Goal: Check status: Check status

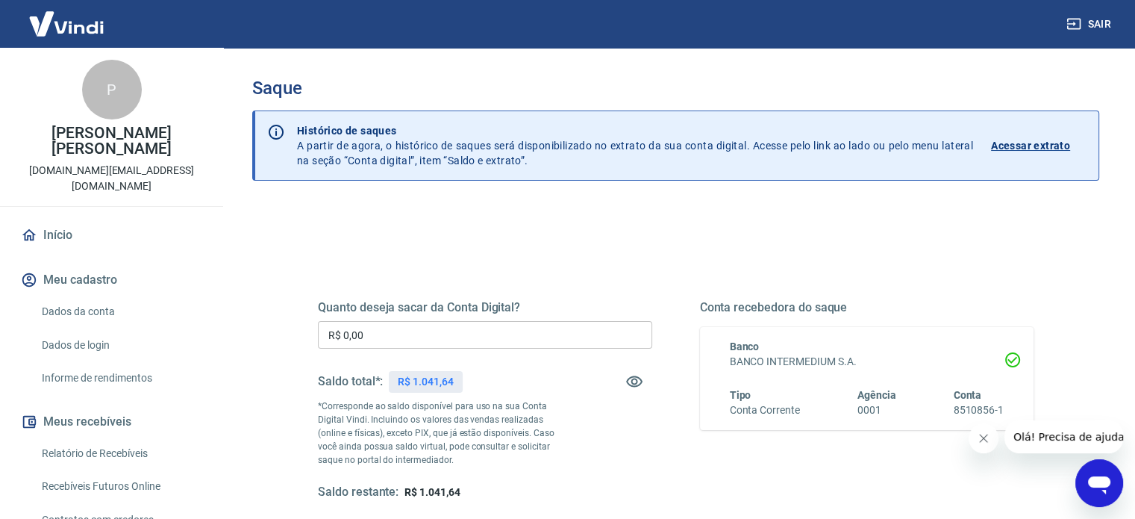
click at [1052, 141] on p "Acessar extrato" at bounding box center [1030, 145] width 79 height 15
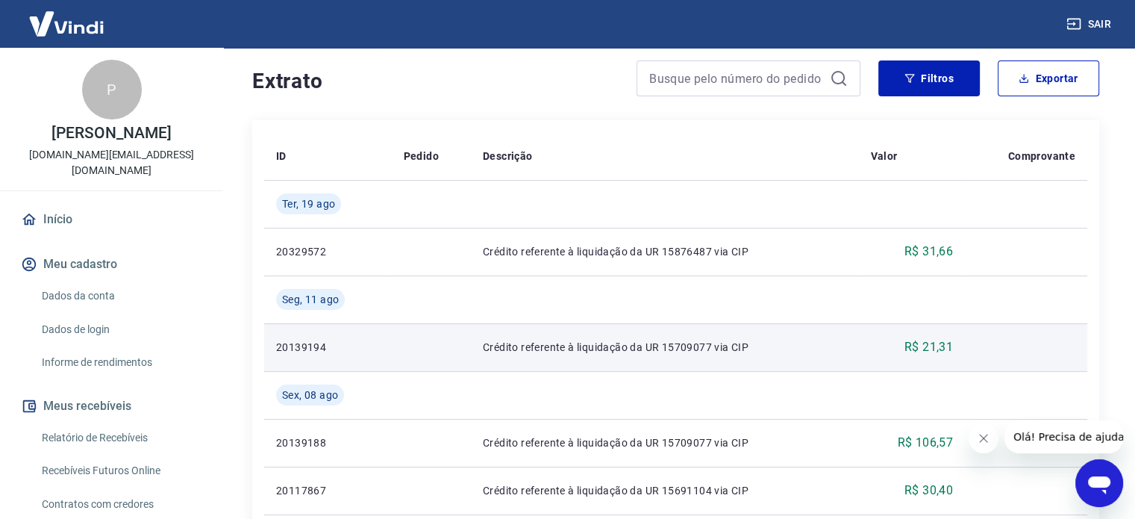
scroll to position [88, 0]
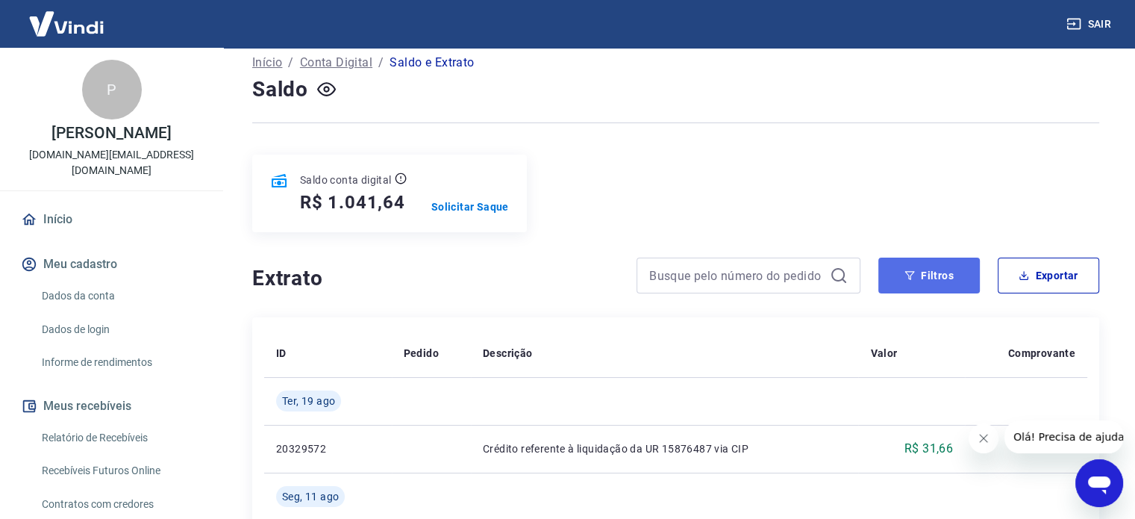
click at [919, 266] on button "Filtros" at bounding box center [928, 275] width 101 height 36
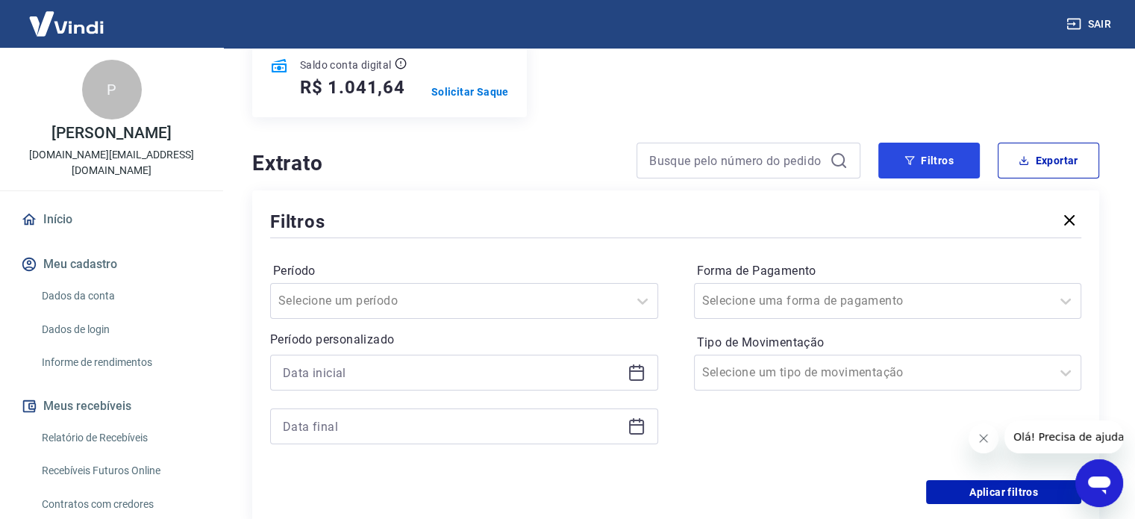
scroll to position [237, 0]
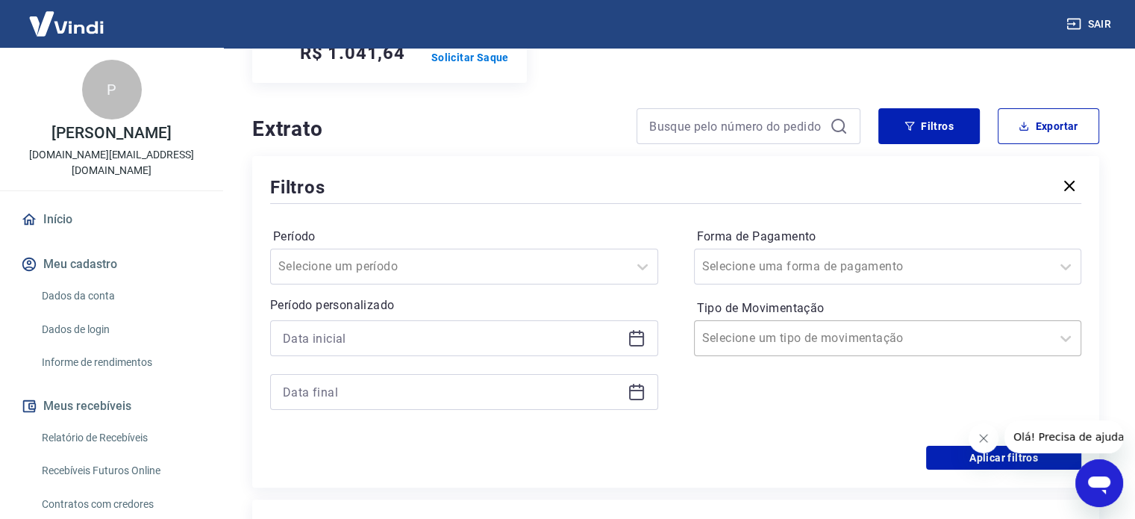
click at [761, 325] on div "Selecione um tipo de movimentação" at bounding box center [888, 338] width 388 height 36
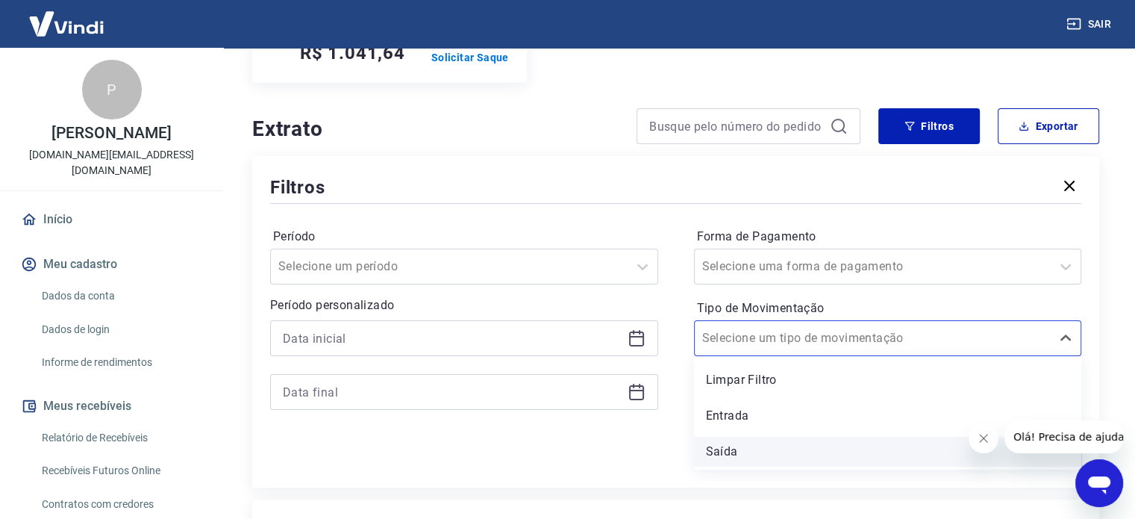
click at [758, 443] on div "Saída" at bounding box center [888, 452] width 388 height 30
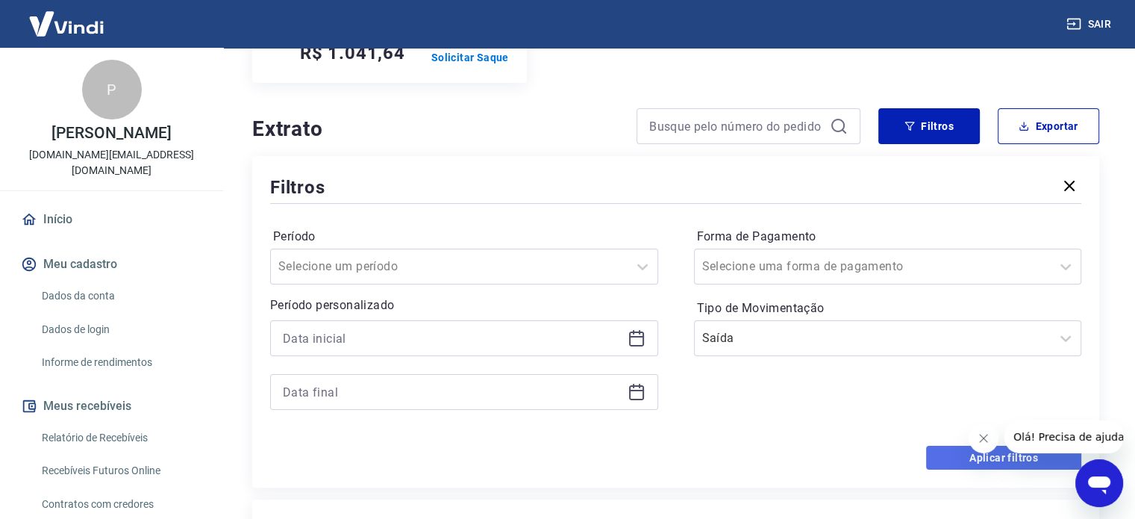
click at [951, 453] on button "Aplicar filtros" at bounding box center [1003, 457] width 155 height 24
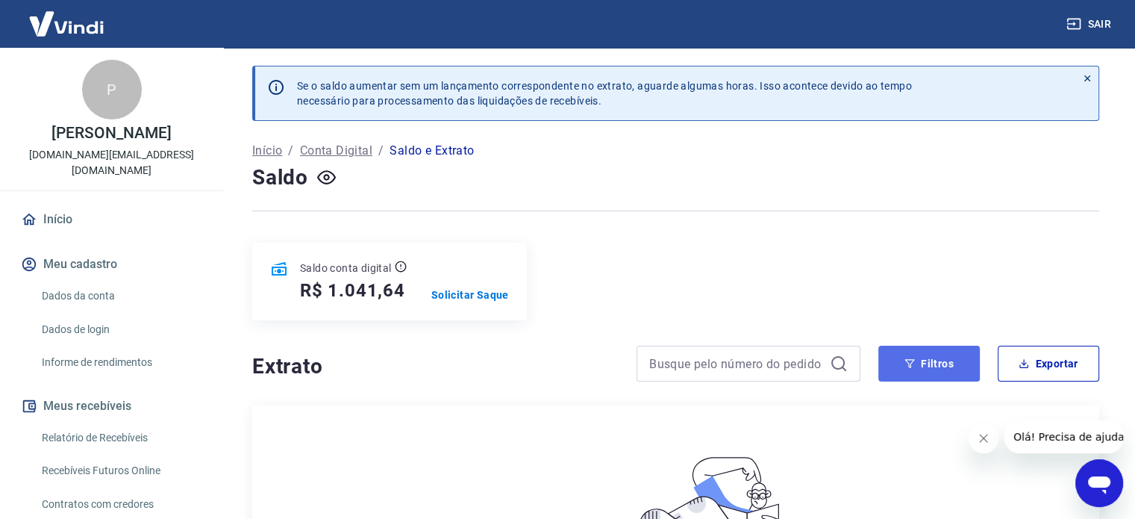
click at [922, 366] on button "Filtros" at bounding box center [928, 363] width 101 height 36
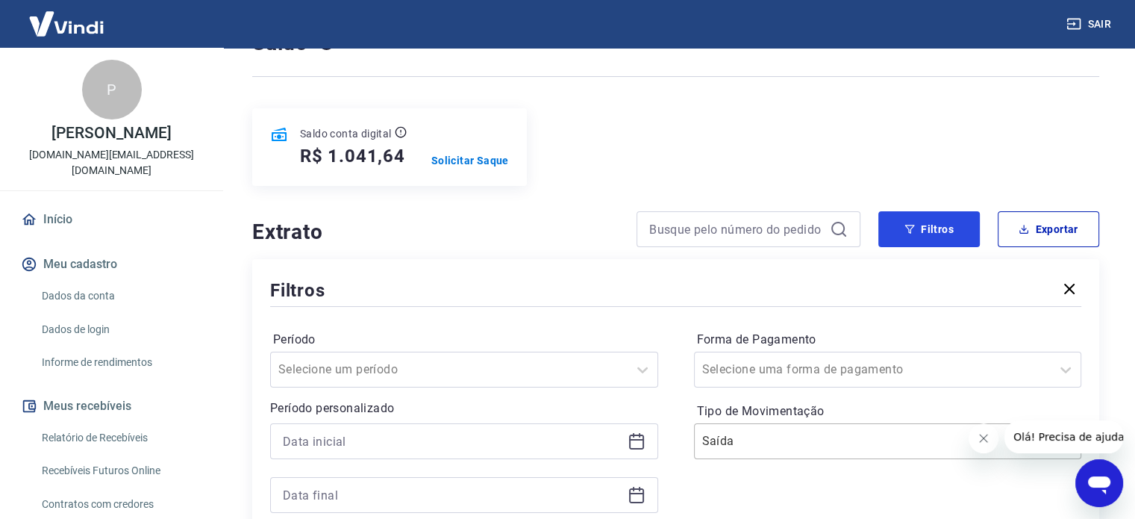
scroll to position [224, 0]
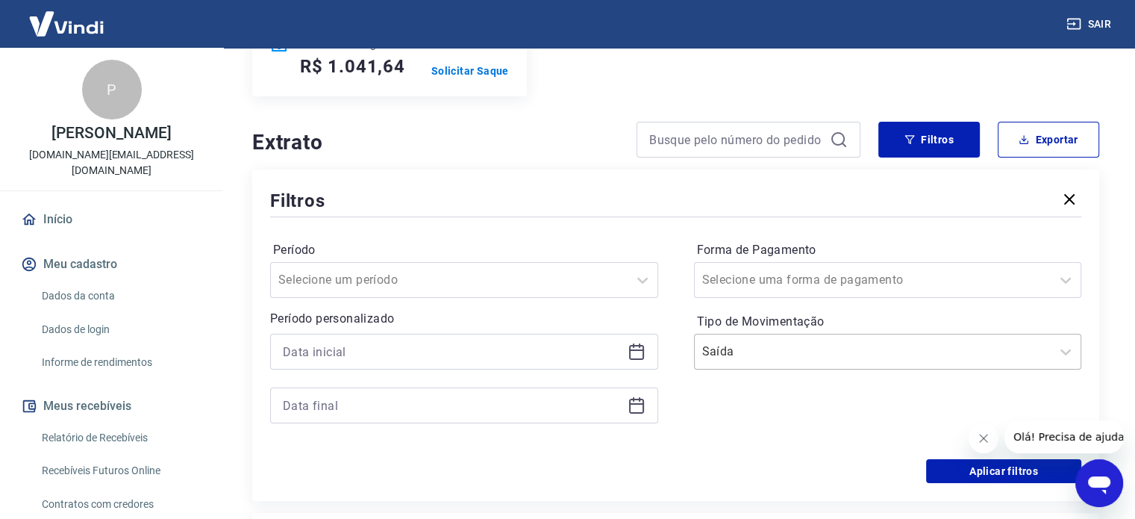
click at [761, 347] on input "Tipo de Movimentação" at bounding box center [777, 351] width 151 height 18
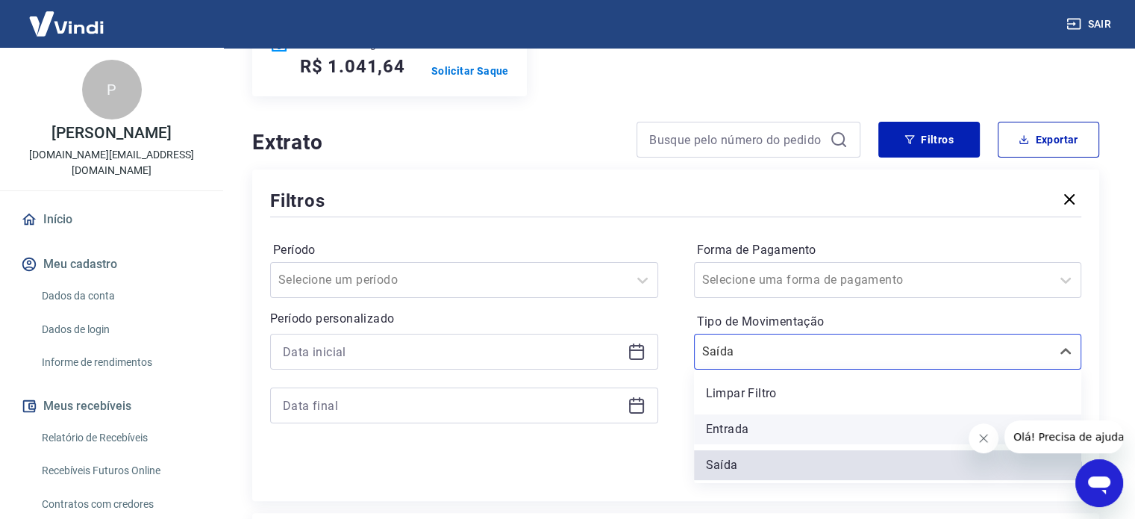
click at [743, 437] on div "Entrada" at bounding box center [888, 429] width 388 height 30
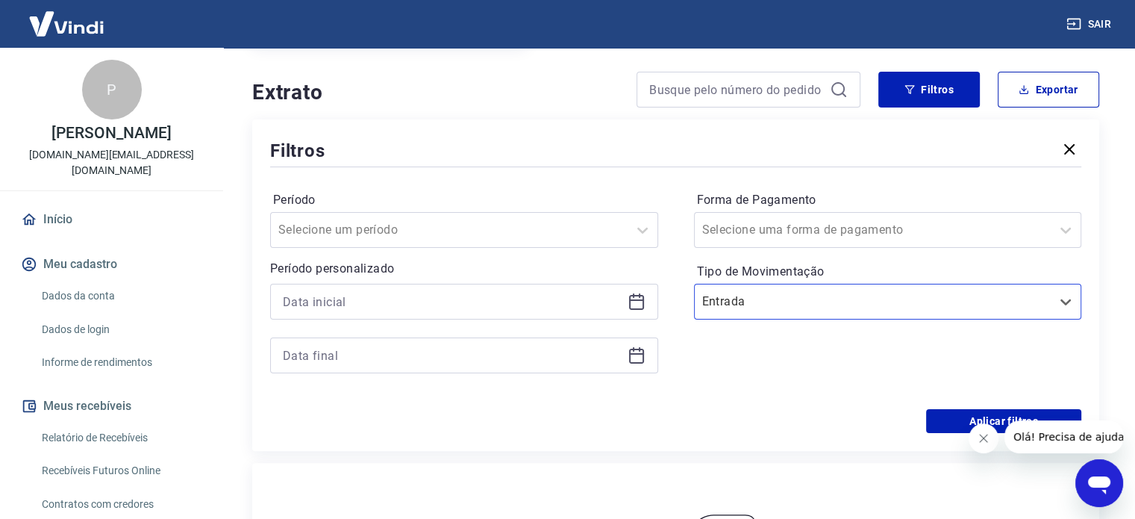
scroll to position [373, 0]
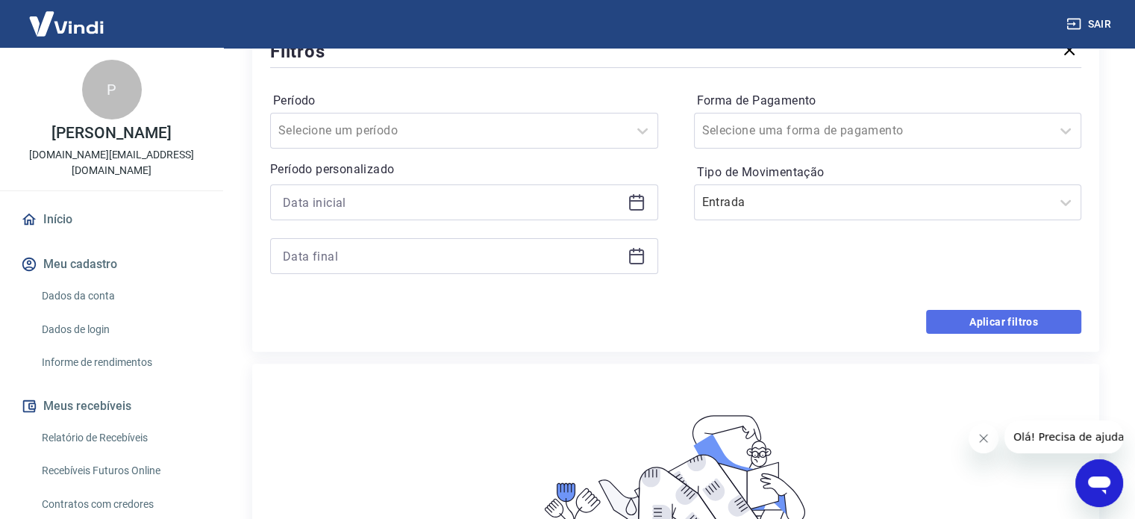
click at [967, 319] on button "Aplicar filtros" at bounding box center [1003, 322] width 155 height 24
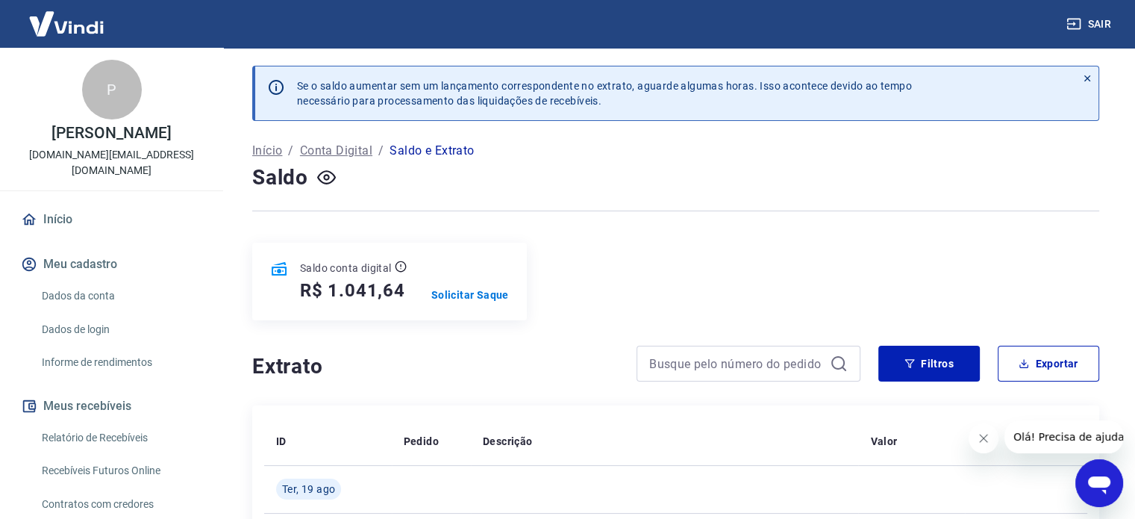
click at [76, 203] on link "Início" at bounding box center [111, 219] width 187 height 33
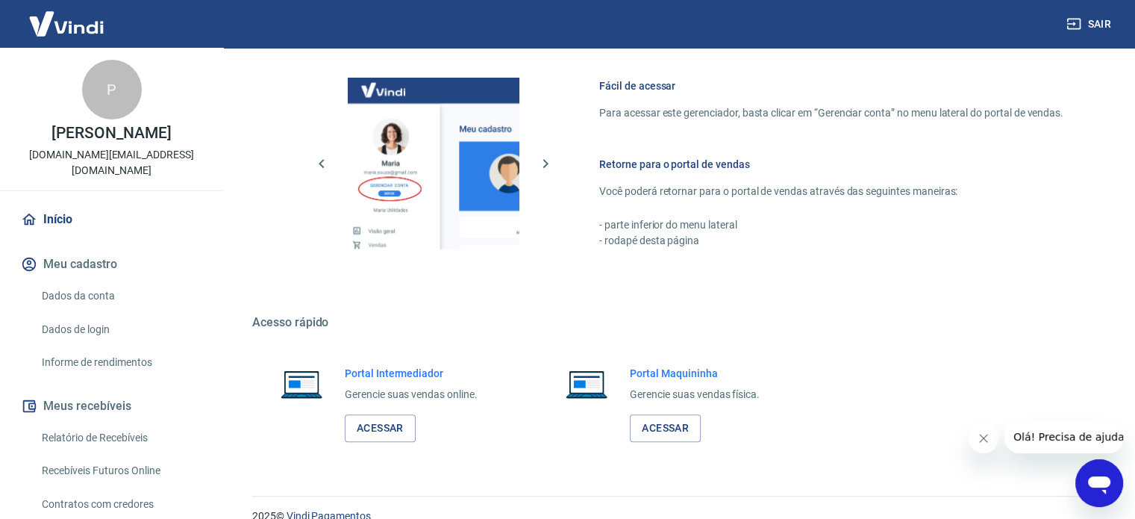
scroll to position [659, 0]
